Goal: Find specific page/section: Find specific page/section

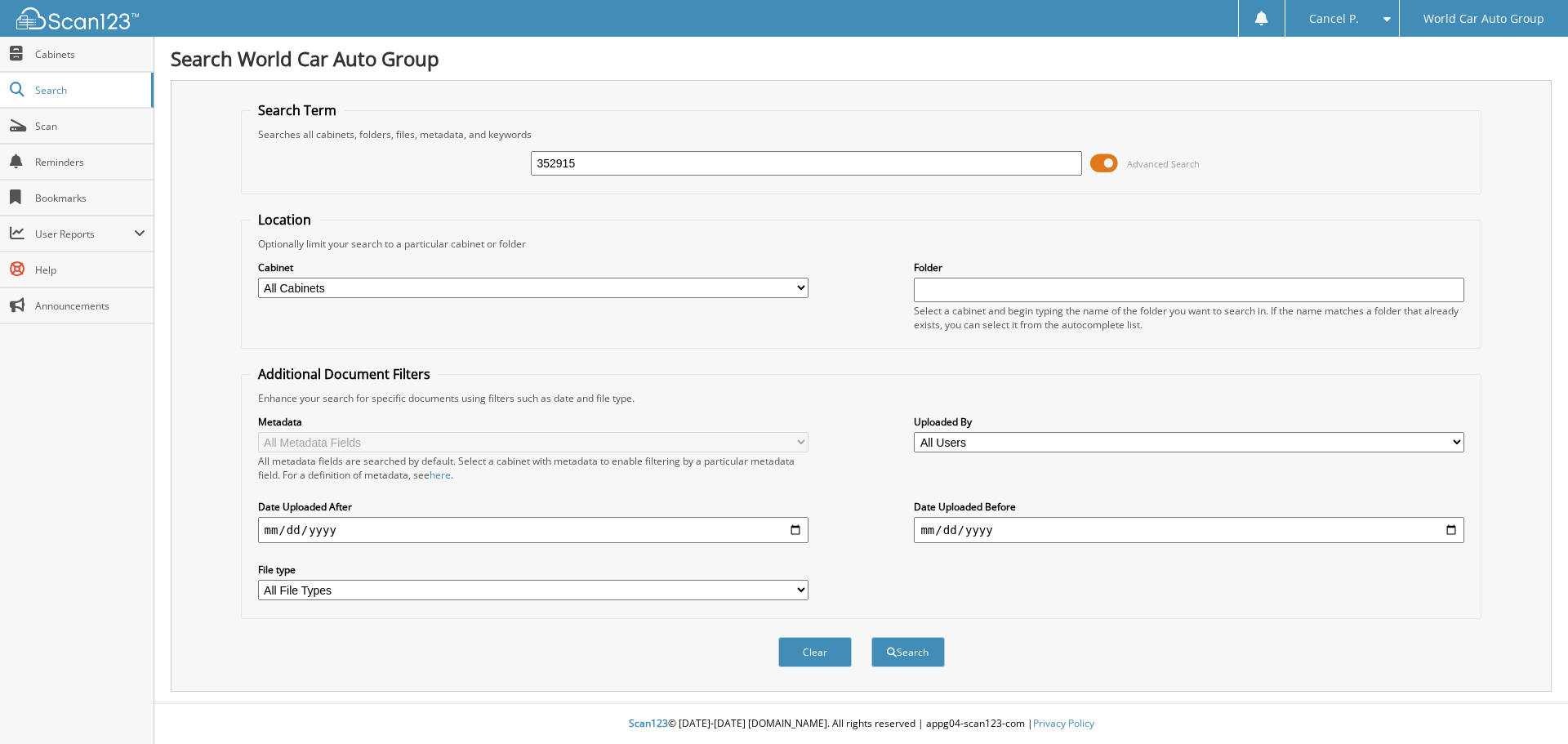
type input "352915"
click at [871, 637] on button "Search" at bounding box center [908, 652] width 74 height 31
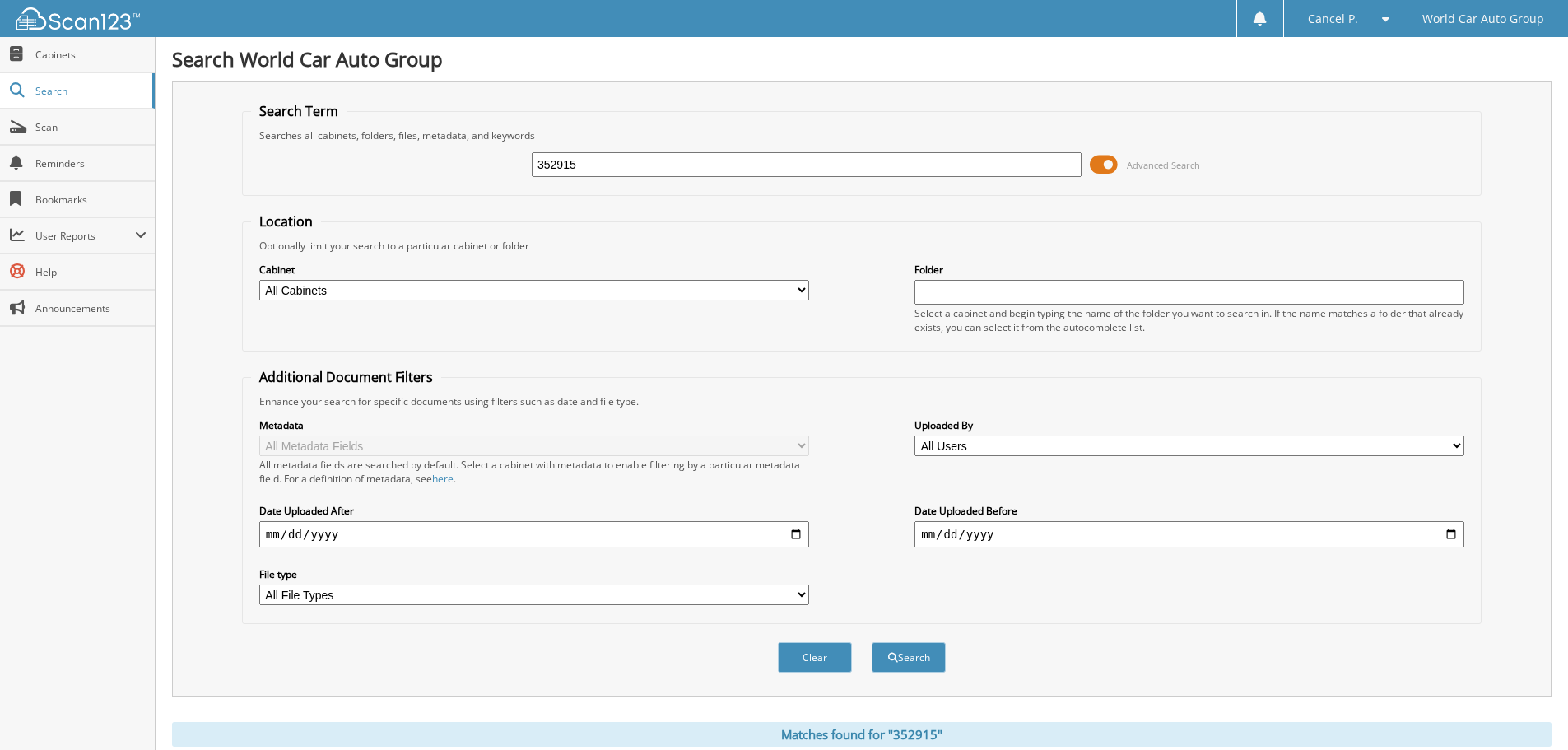
click at [1122, 158] on span "Advanced Search" at bounding box center [1145, 164] width 110 height 25
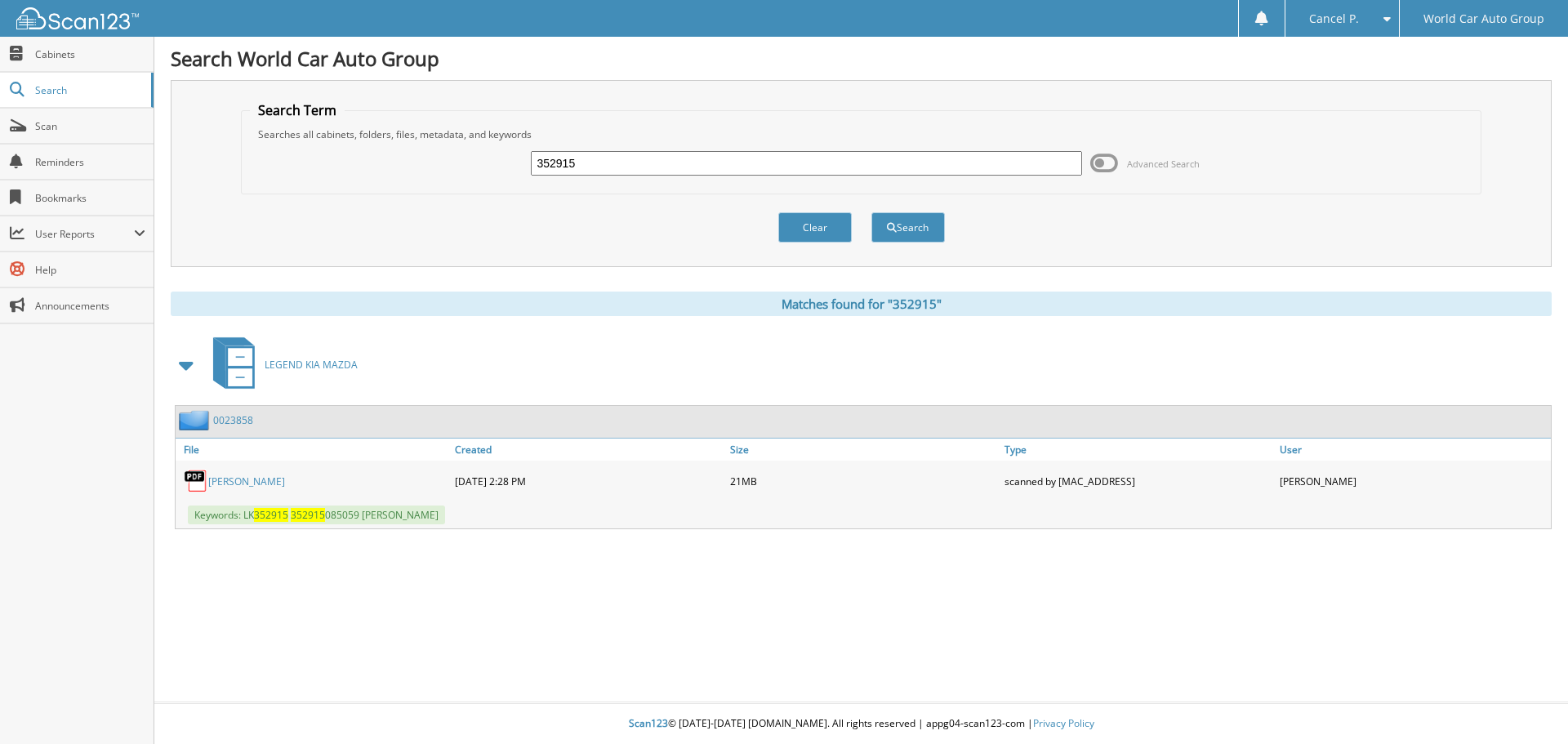
click at [754, 170] on input "352915" at bounding box center [806, 163] width 551 height 25
paste input "744134"
type input "744134"
click at [917, 222] on button "Search" at bounding box center [908, 227] width 74 height 31
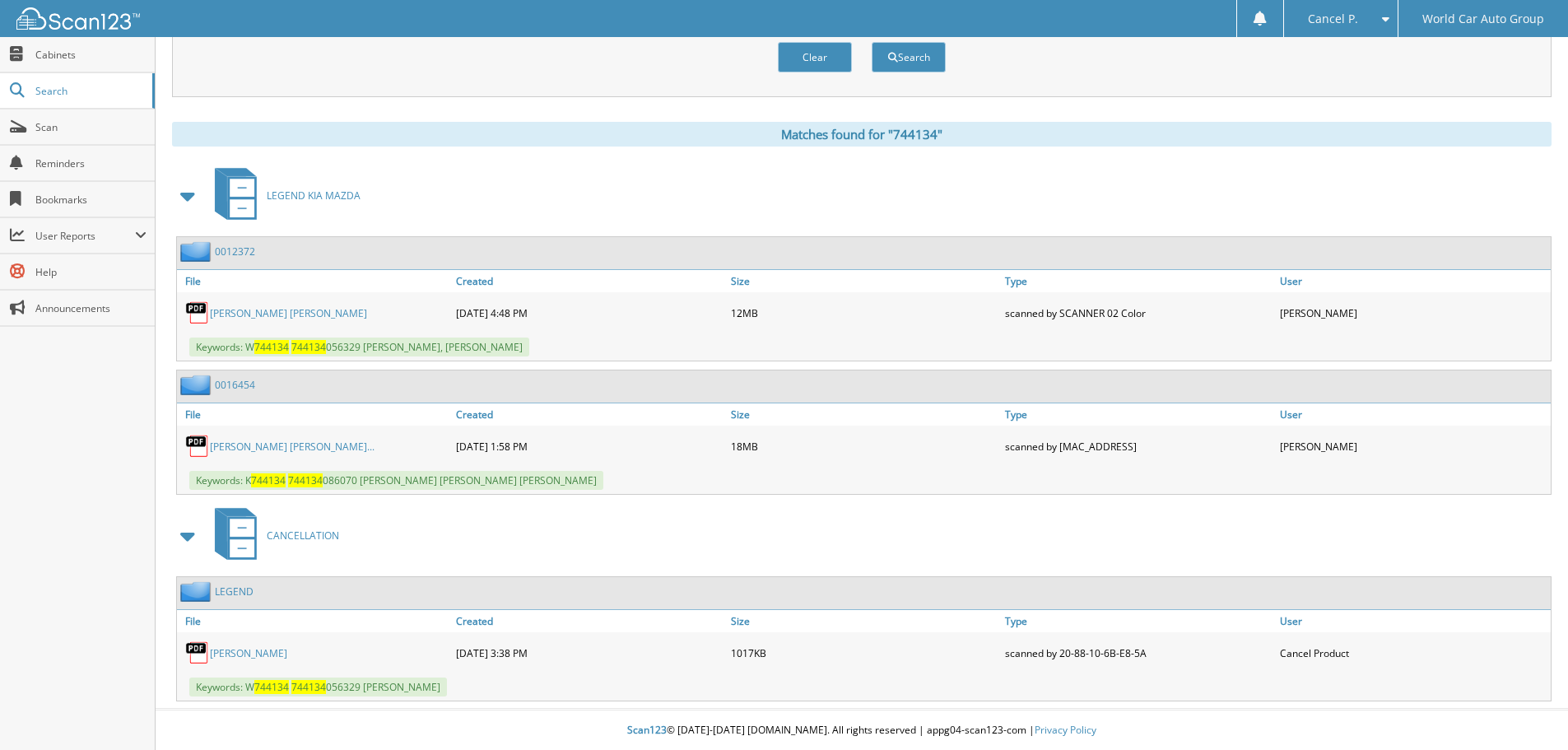
scroll to position [602, 0]
click at [234, 650] on link "STEVEN HICKS" at bounding box center [248, 653] width 77 height 14
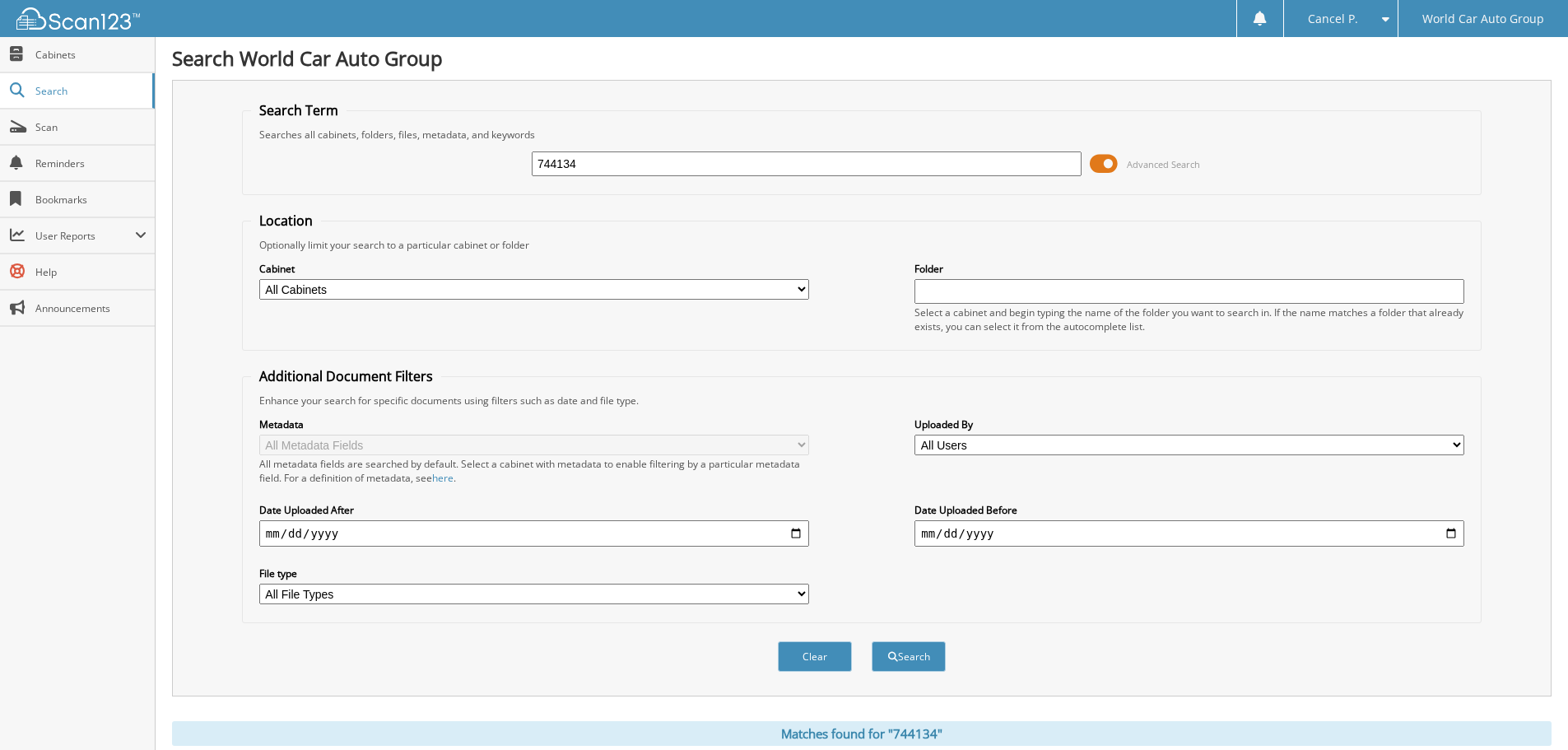
scroll to position [0, 0]
click at [636, 159] on input "744134" at bounding box center [807, 164] width 550 height 25
type input "589004"
click at [872, 642] on button "Search" at bounding box center [908, 658] width 74 height 31
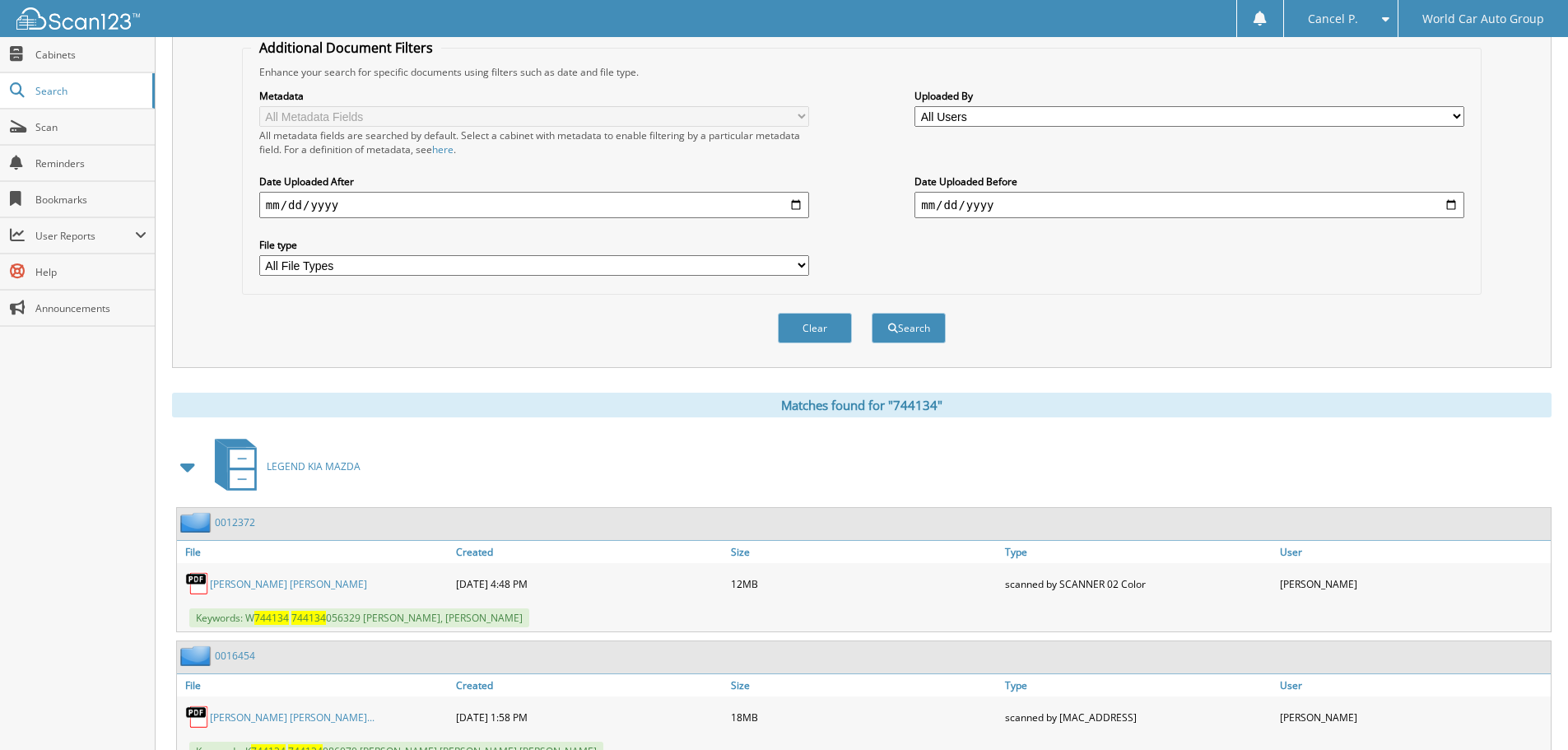
scroll to position [602, 0]
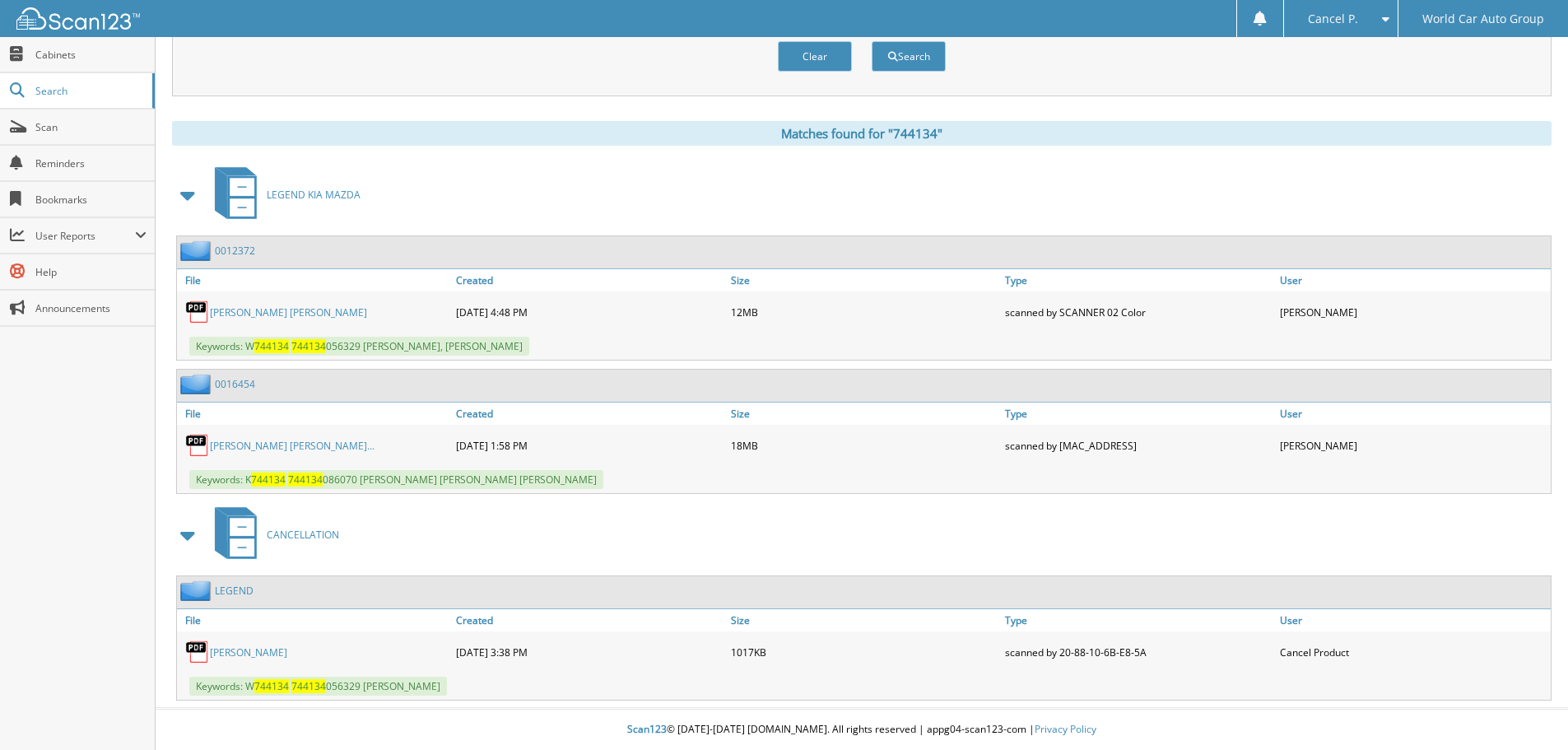
click at [320, 448] on link "[PERSON_NAME] [PERSON_NAME]..." at bounding box center [292, 446] width 164 height 14
